Goal: Find specific page/section: Find specific page/section

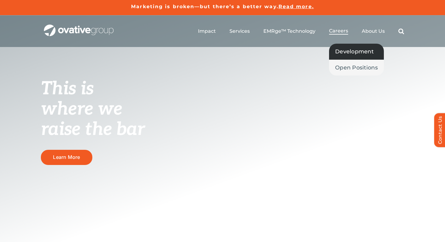
click at [345, 48] on span "Development" at bounding box center [354, 51] width 38 height 8
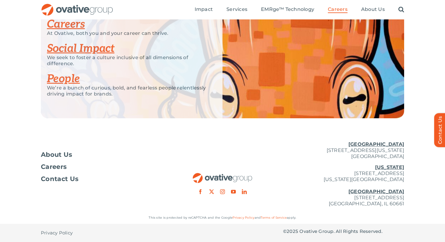
scroll to position [1527, 0]
click at [65, 31] on link "Careers" at bounding box center [66, 24] width 38 height 13
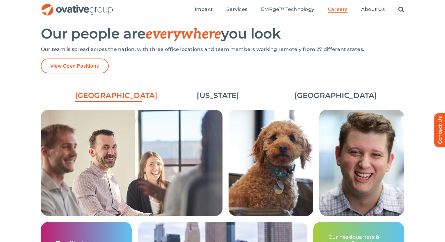
scroll to position [813, 0]
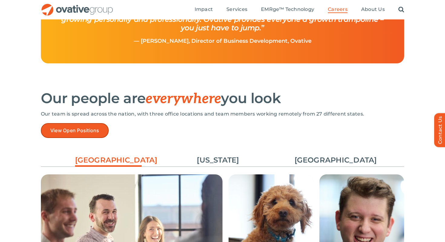
click at [92, 133] on span "View Open Positions" at bounding box center [74, 130] width 49 height 6
